Goal: Transaction & Acquisition: Purchase product/service

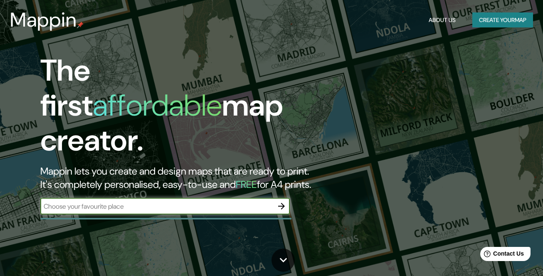
click at [279, 201] on icon "button" at bounding box center [282, 206] width 10 height 10
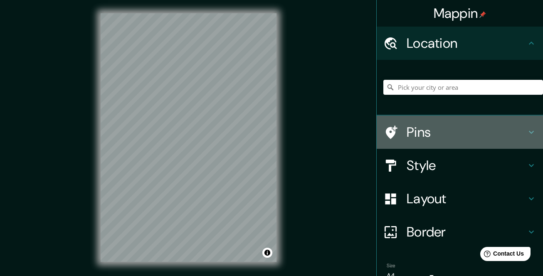
click at [527, 131] on icon at bounding box center [532, 132] width 10 height 10
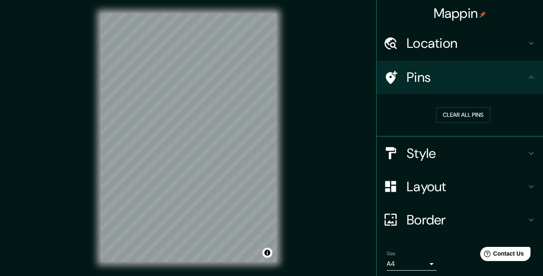
click at [530, 51] on div "Location" at bounding box center [460, 43] width 166 height 33
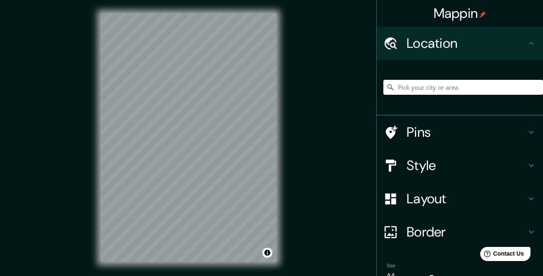
click at [397, 157] on div "Style" at bounding box center [460, 165] width 166 height 33
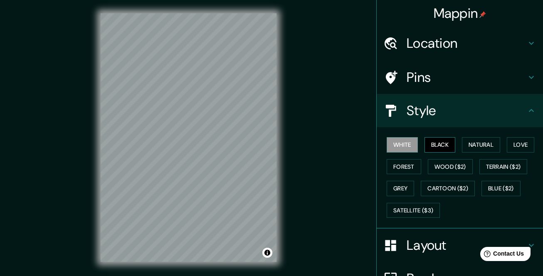
click at [438, 145] on button "Black" at bounding box center [440, 144] width 31 height 15
click at [466, 141] on button "Natural" at bounding box center [481, 144] width 38 height 15
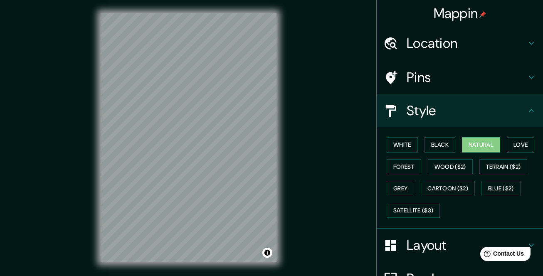
scroll to position [89, 0]
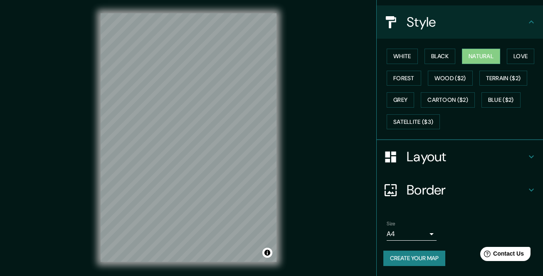
click at [432, 159] on h4 "Layout" at bounding box center [467, 157] width 120 height 17
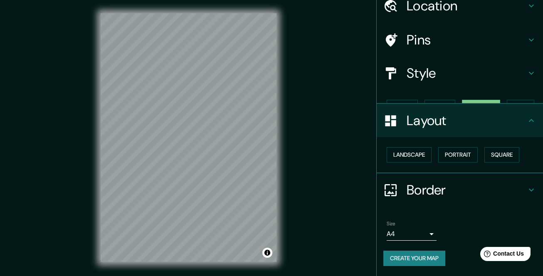
scroll to position [23, 0]
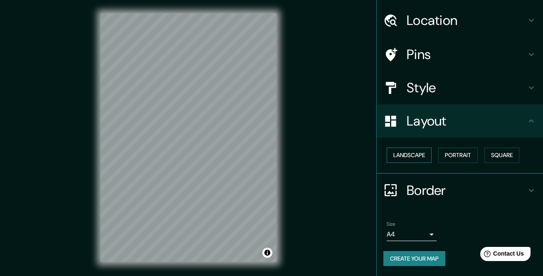
click at [410, 156] on button "Landscape" at bounding box center [409, 155] width 45 height 15
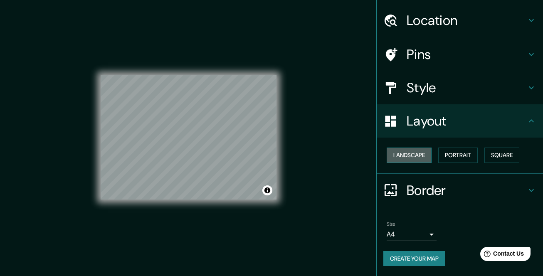
click at [401, 156] on button "Landscape" at bounding box center [409, 155] width 45 height 15
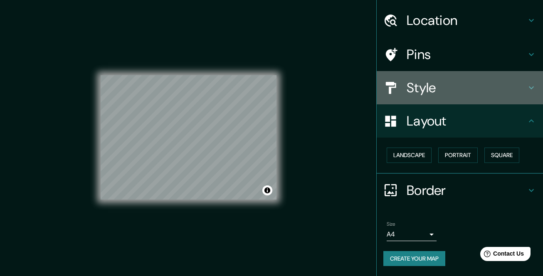
click at [434, 93] on h4 "Style" at bounding box center [467, 87] width 120 height 17
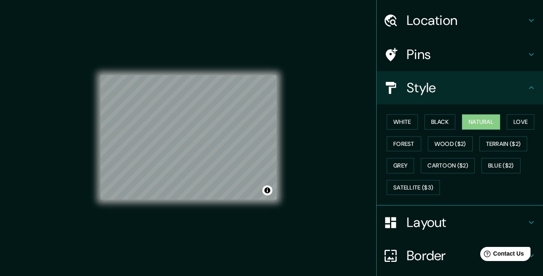
click at [394, 114] on div "White Black Natural Love Forest Wood ($2) Terrain ($2) Grey Cartoon ($2) Blue (…" at bounding box center [464, 154] width 160 height 87
click at [399, 120] on button "White" at bounding box center [402, 121] width 31 height 15
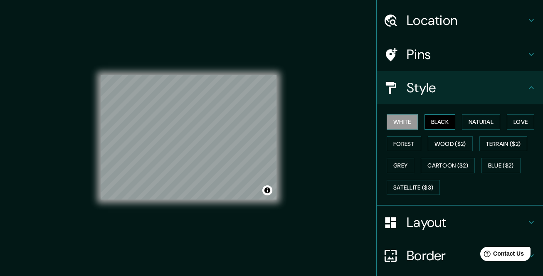
click at [425, 124] on button "Black" at bounding box center [440, 121] width 31 height 15
click at [497, 121] on div "White Black Natural Love Forest Wood ($2) Terrain ($2) Grey Cartoon ($2) Blue (…" at bounding box center [464, 154] width 160 height 87
click at [510, 120] on button "Love" at bounding box center [520, 121] width 27 height 15
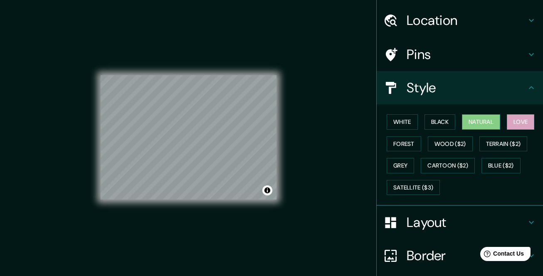
click at [478, 123] on button "Natural" at bounding box center [481, 121] width 38 height 15
click at [409, 142] on button "Forest" at bounding box center [404, 143] width 35 height 15
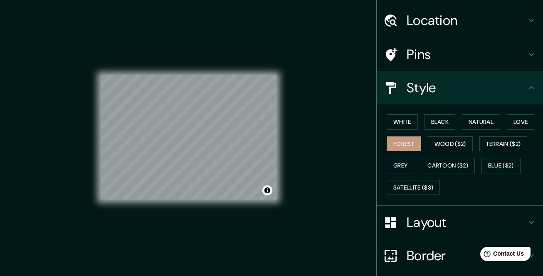
click at [410, 221] on h4 "Layout" at bounding box center [467, 222] width 120 height 17
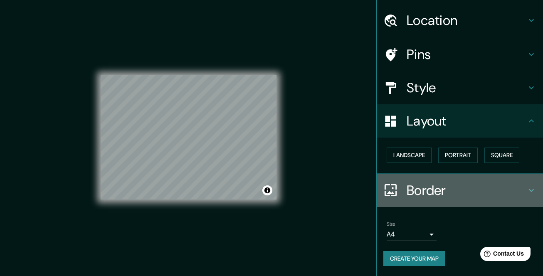
click at [407, 193] on h4 "Border" at bounding box center [467, 190] width 120 height 17
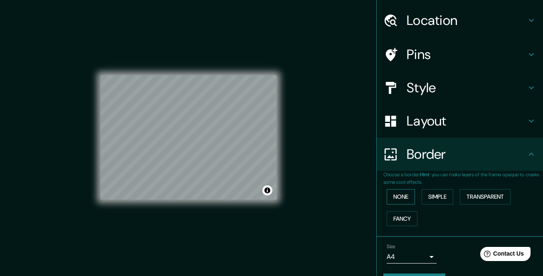
click at [396, 196] on button "None" at bounding box center [401, 196] width 28 height 15
click at [411, 260] on body "Mappin Location Pins Style Layout Border Choose a border. Hint : you can make l…" at bounding box center [271, 138] width 543 height 276
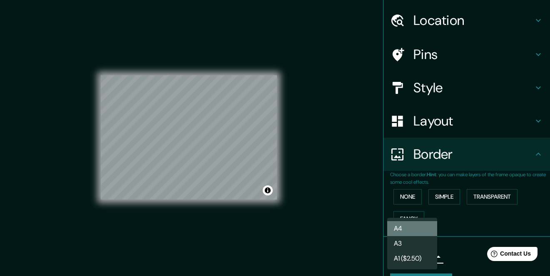
click at [411, 229] on li "A4" at bounding box center [412, 228] width 50 height 15
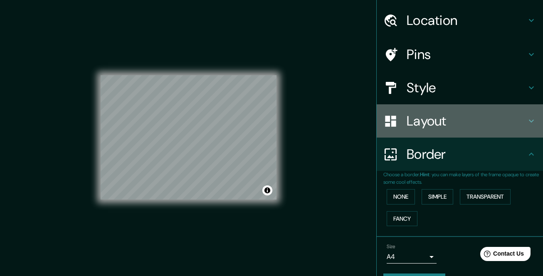
click at [423, 130] on div "Layout" at bounding box center [460, 120] width 166 height 33
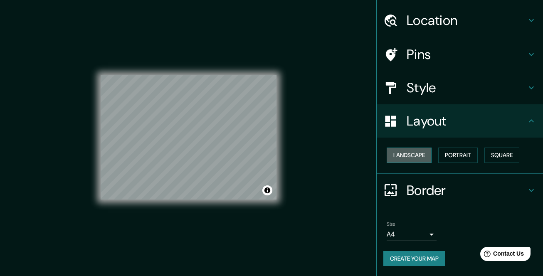
click at [411, 155] on button "Landscape" at bounding box center [409, 155] width 45 height 15
click at [458, 160] on button "Portrait" at bounding box center [458, 155] width 40 height 15
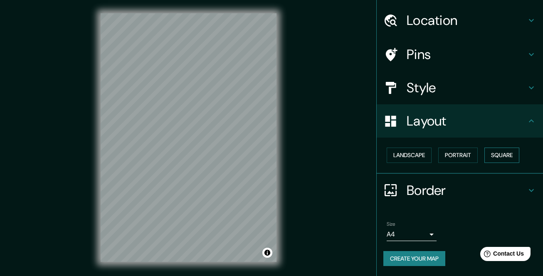
click at [493, 155] on button "Square" at bounding box center [502, 155] width 35 height 15
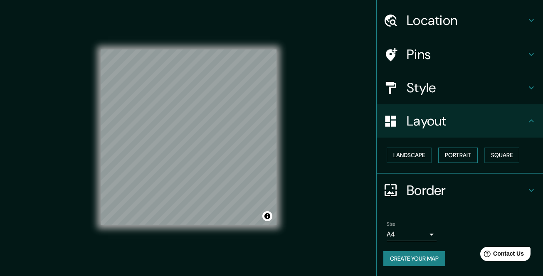
click at [453, 156] on button "Portrait" at bounding box center [458, 155] width 40 height 15
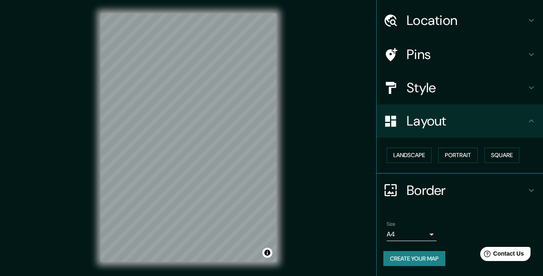
click at [279, 87] on div "© Mapbox © OpenStreetMap Improve this map" at bounding box center [188, 137] width 203 height 275
